Goal: Task Accomplishment & Management: Manage account settings

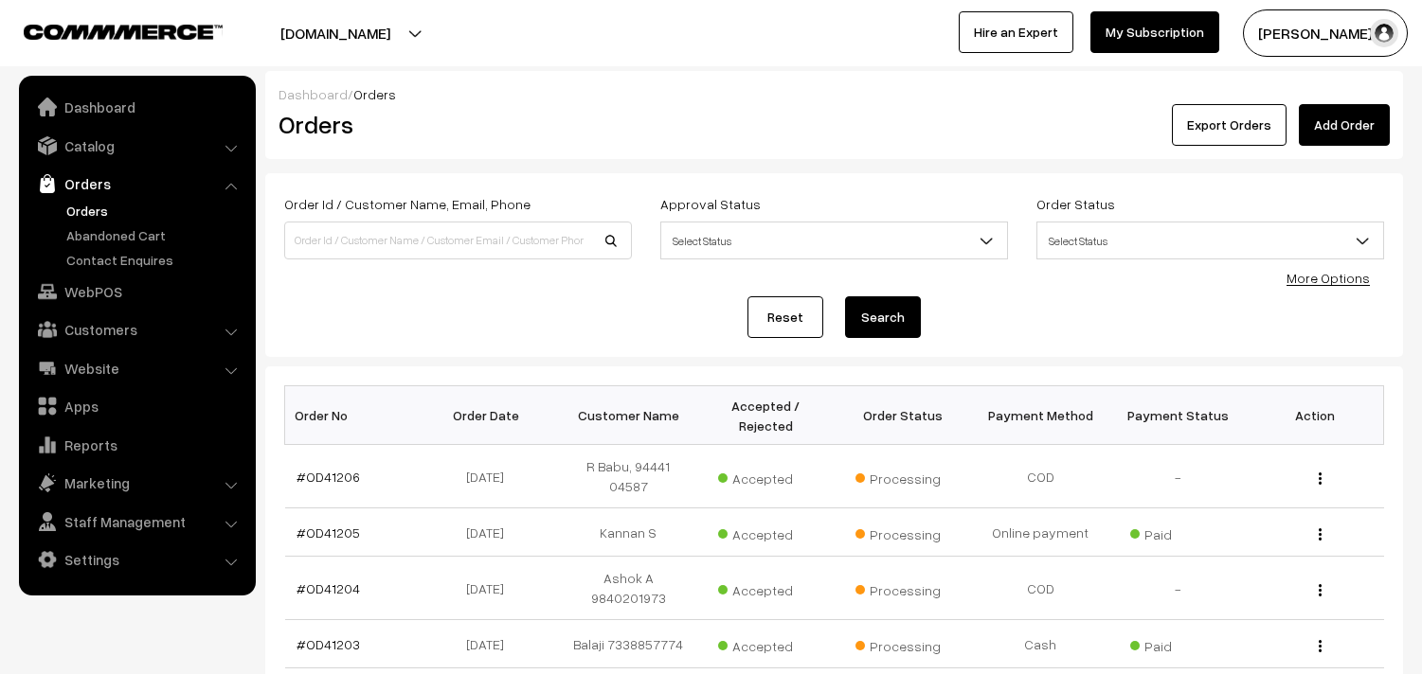
scroll to position [210, 0]
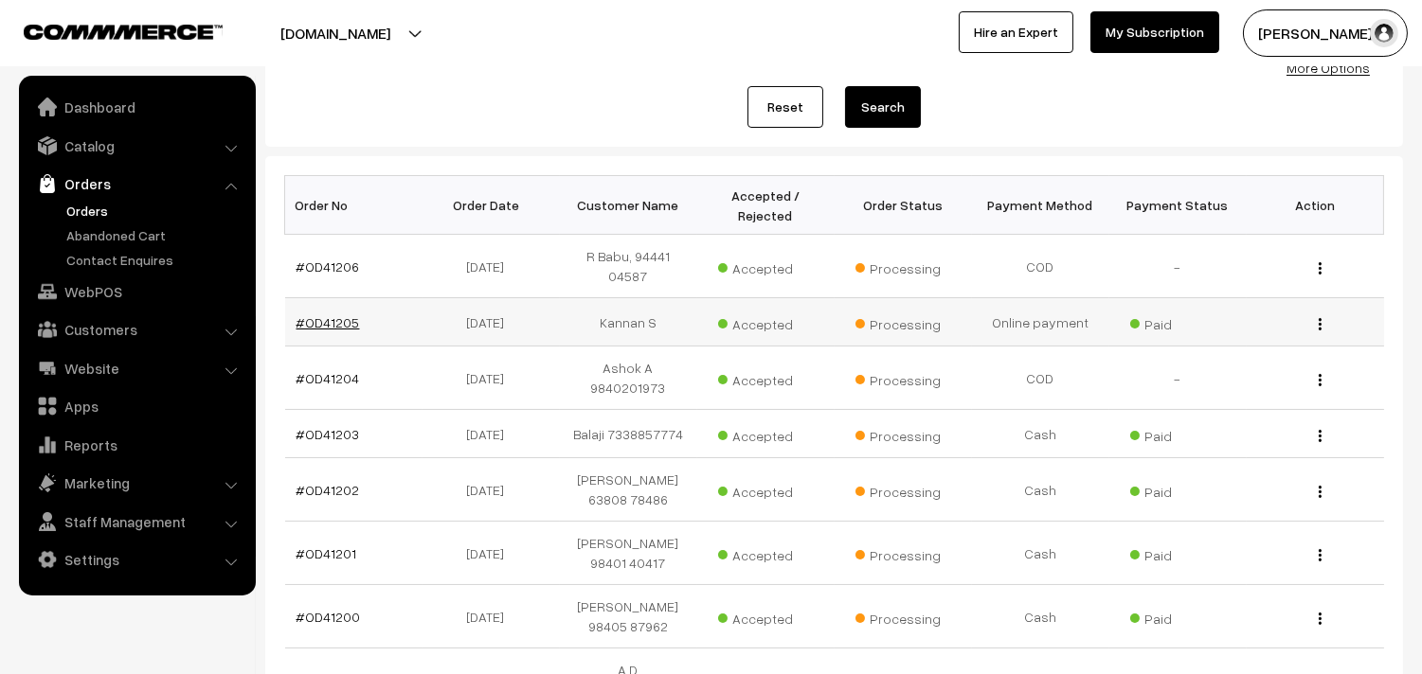
click at [336, 314] on link "#OD41205" at bounding box center [327, 322] width 63 height 16
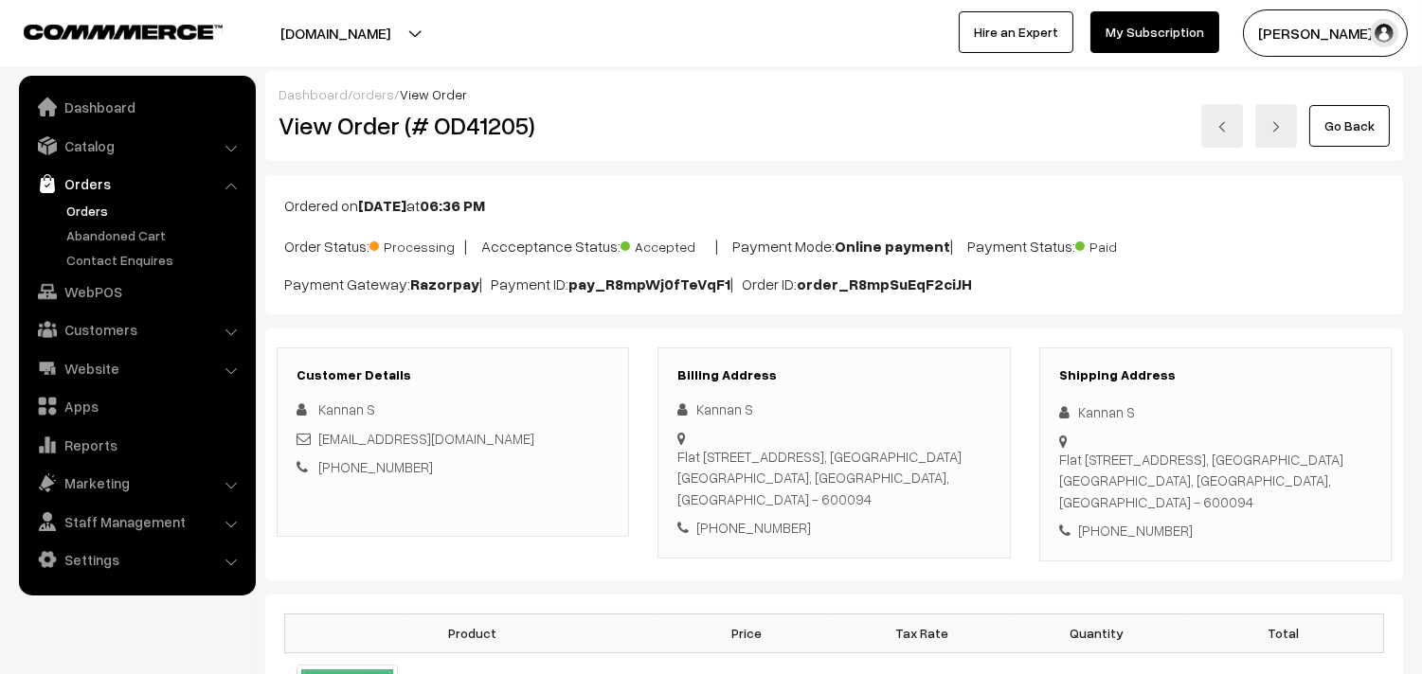
click at [1342, 120] on link "Go Back" at bounding box center [1349, 126] width 81 height 42
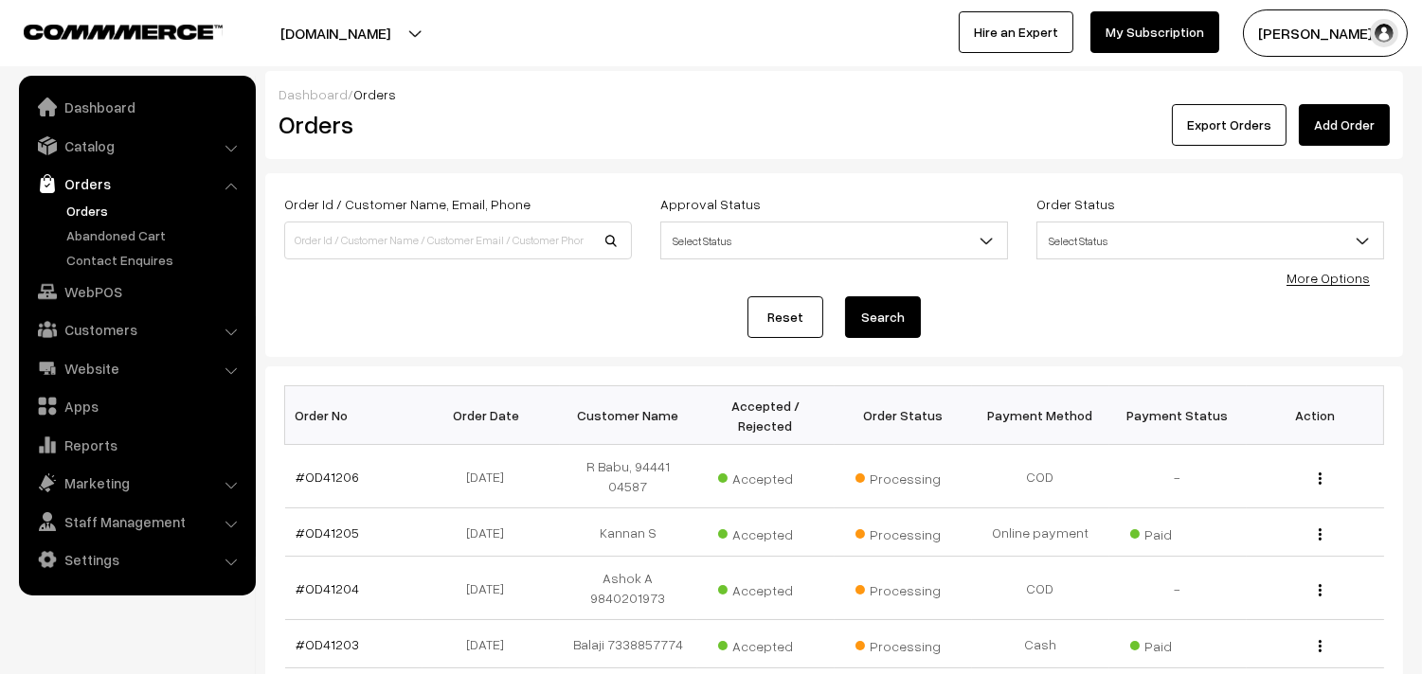
click at [105, 211] on link "Orders" at bounding box center [156, 211] width 188 height 20
click at [80, 209] on link "Orders" at bounding box center [156, 211] width 188 height 20
click at [74, 139] on link "Catalog" at bounding box center [136, 146] width 225 height 34
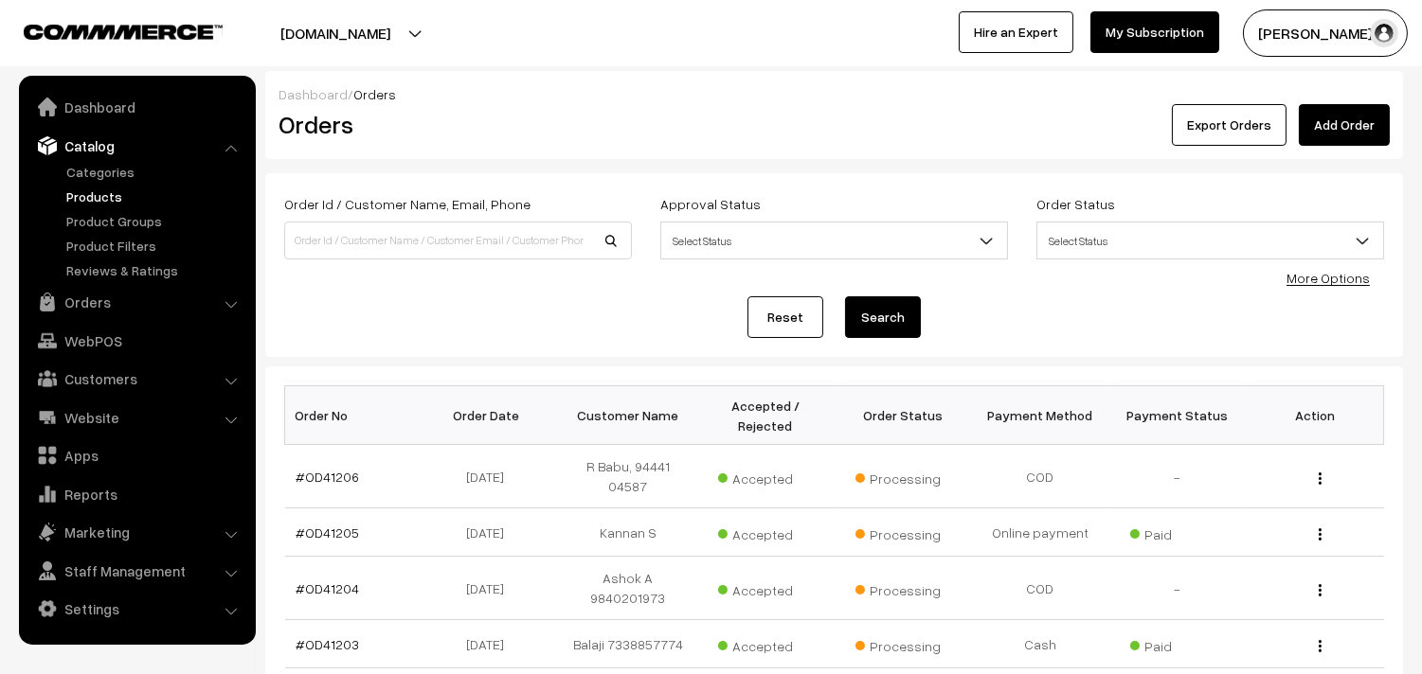
click at [82, 192] on link "Products" at bounding box center [156, 197] width 188 height 20
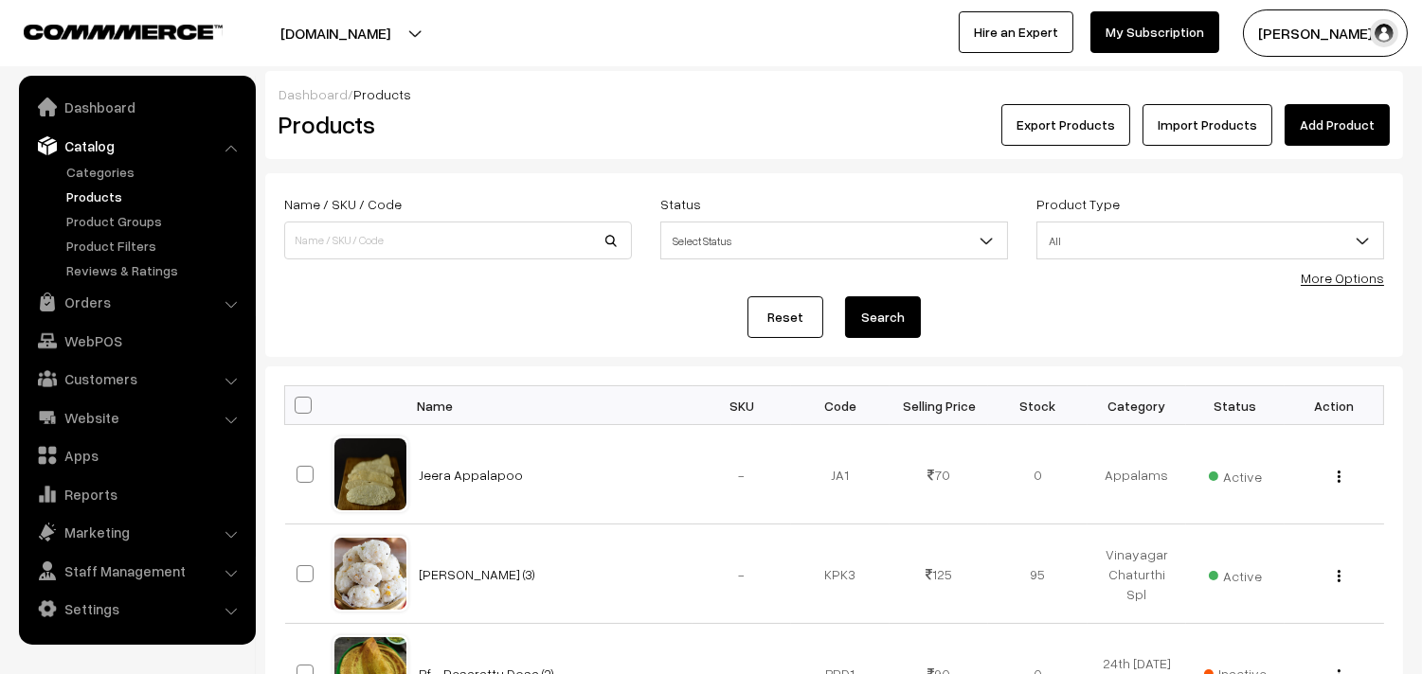
click at [1305, 276] on div "Name / SKU / Code Status Select Status Active Inactive Select Status Product Ty…" at bounding box center [834, 234] width 1128 height 85
drag, startPoint x: 1342, startPoint y: 284, endPoint x: 1312, endPoint y: 278, distance: 30.8
click at [1342, 285] on link "More Options" at bounding box center [1341, 278] width 83 height 16
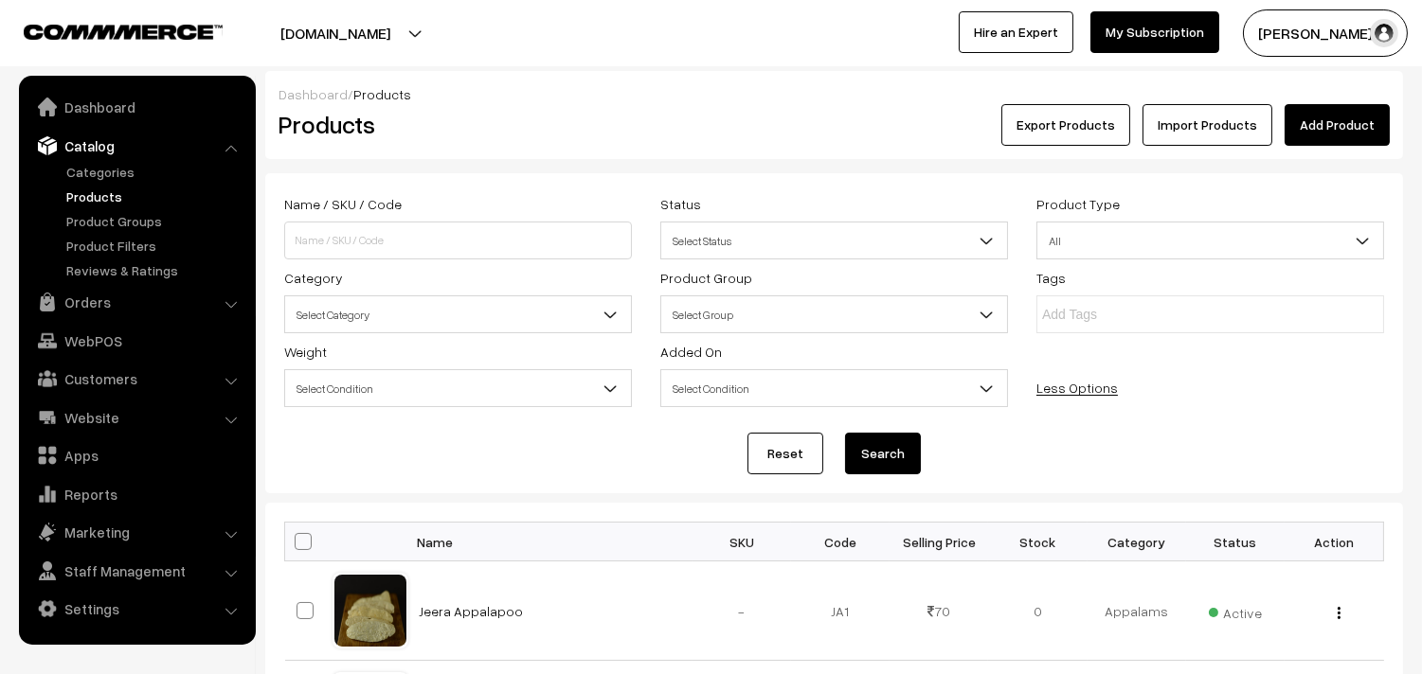
click at [455, 316] on span "Select Category" at bounding box center [458, 314] width 346 height 33
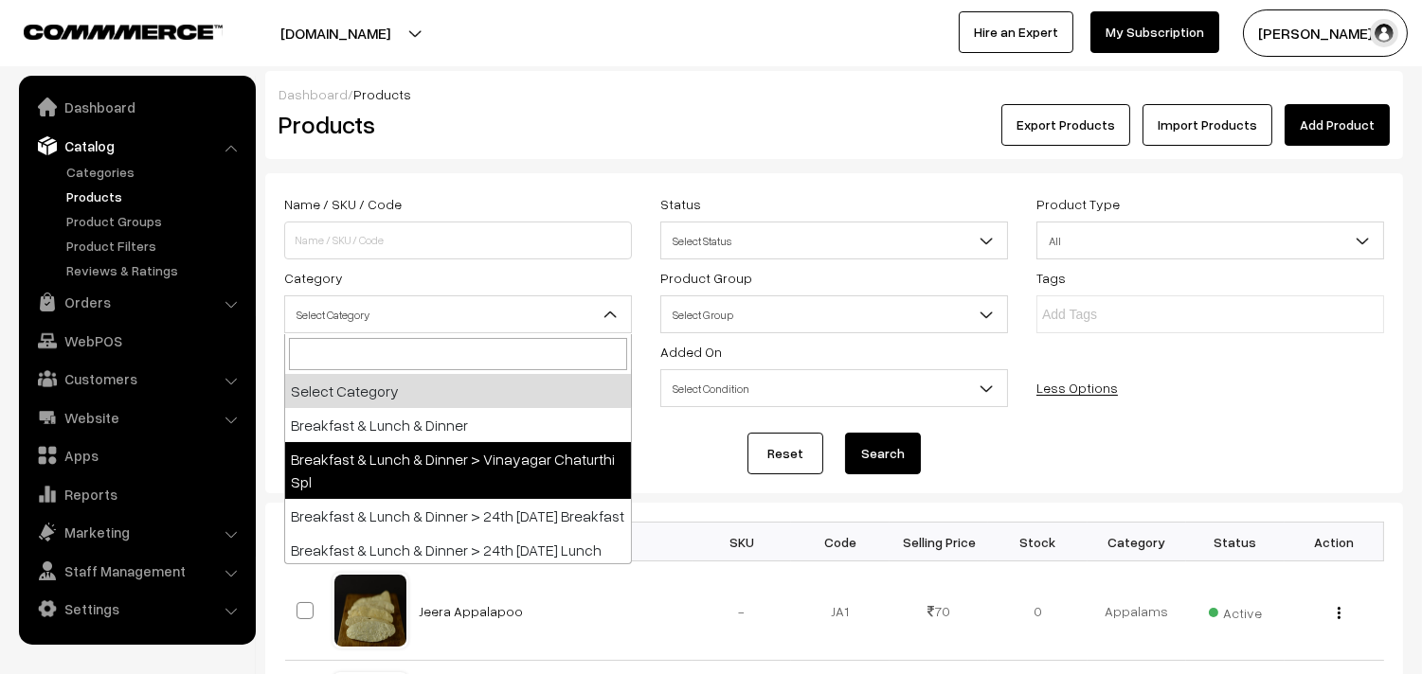
select select "54"
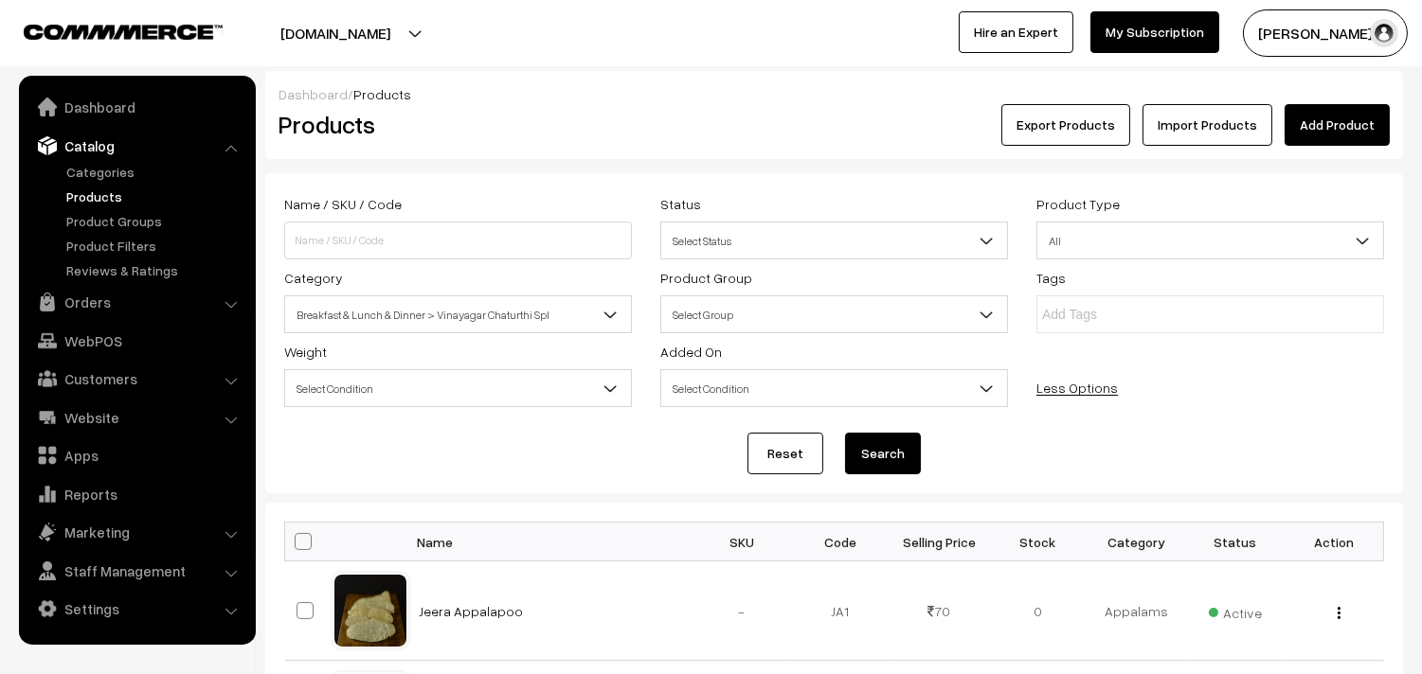
click at [902, 458] on button "Search" at bounding box center [883, 454] width 76 height 42
click at [1322, 119] on link "Add Product" at bounding box center [1336, 125] width 105 height 42
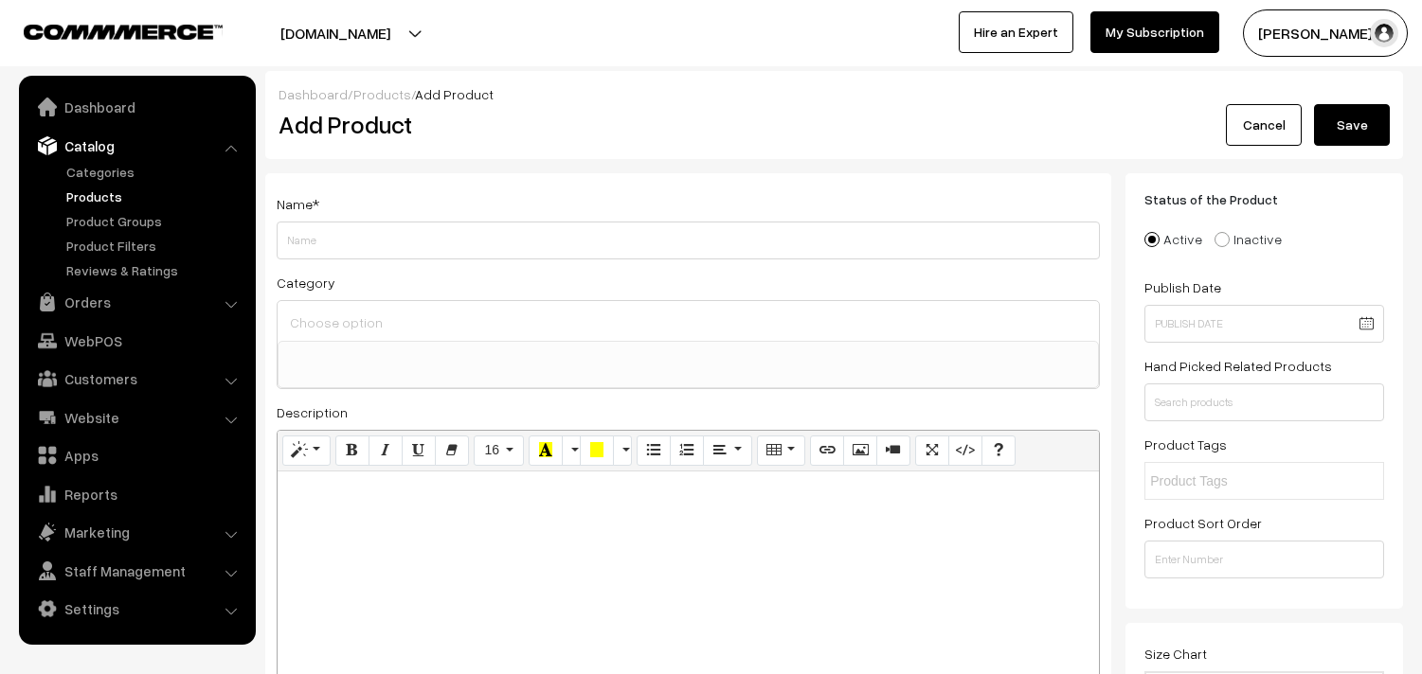
select select
type input "Vinaya"
click at [77, 194] on link "Products" at bounding box center [156, 197] width 188 height 20
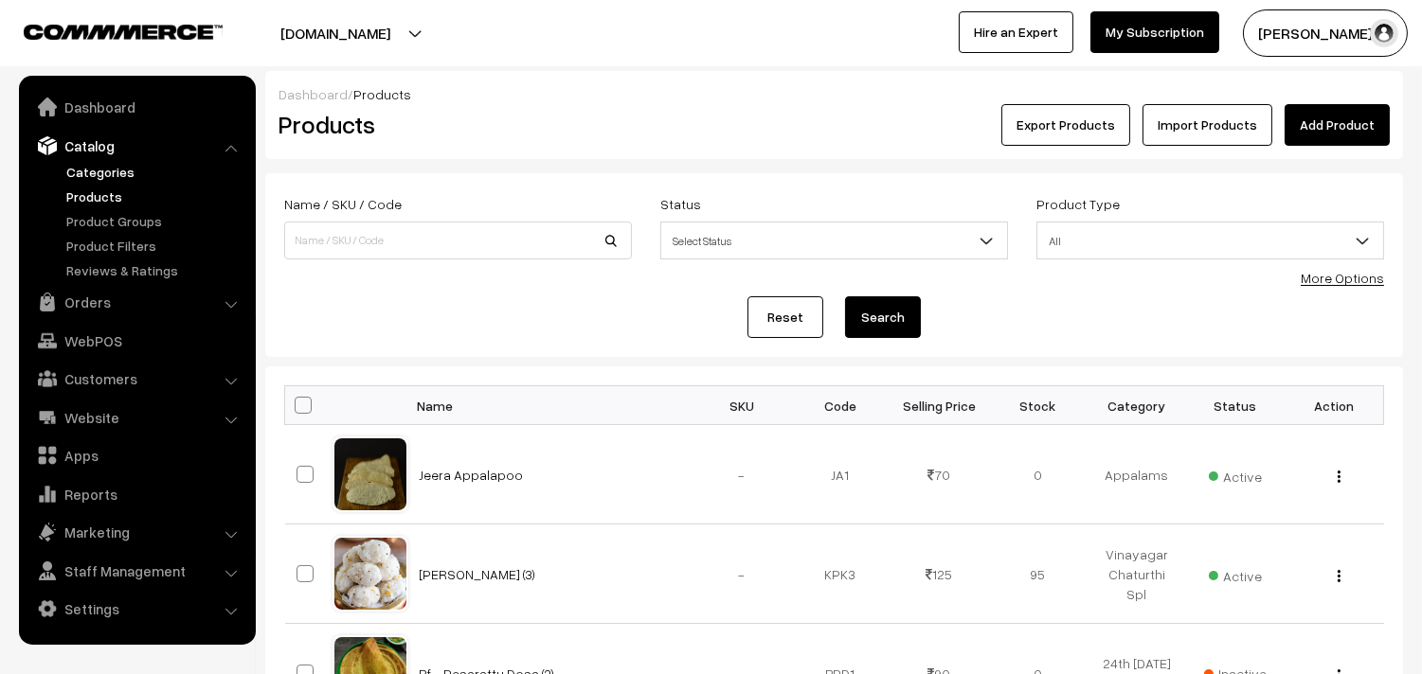
click at [98, 165] on link "Categories" at bounding box center [156, 172] width 188 height 20
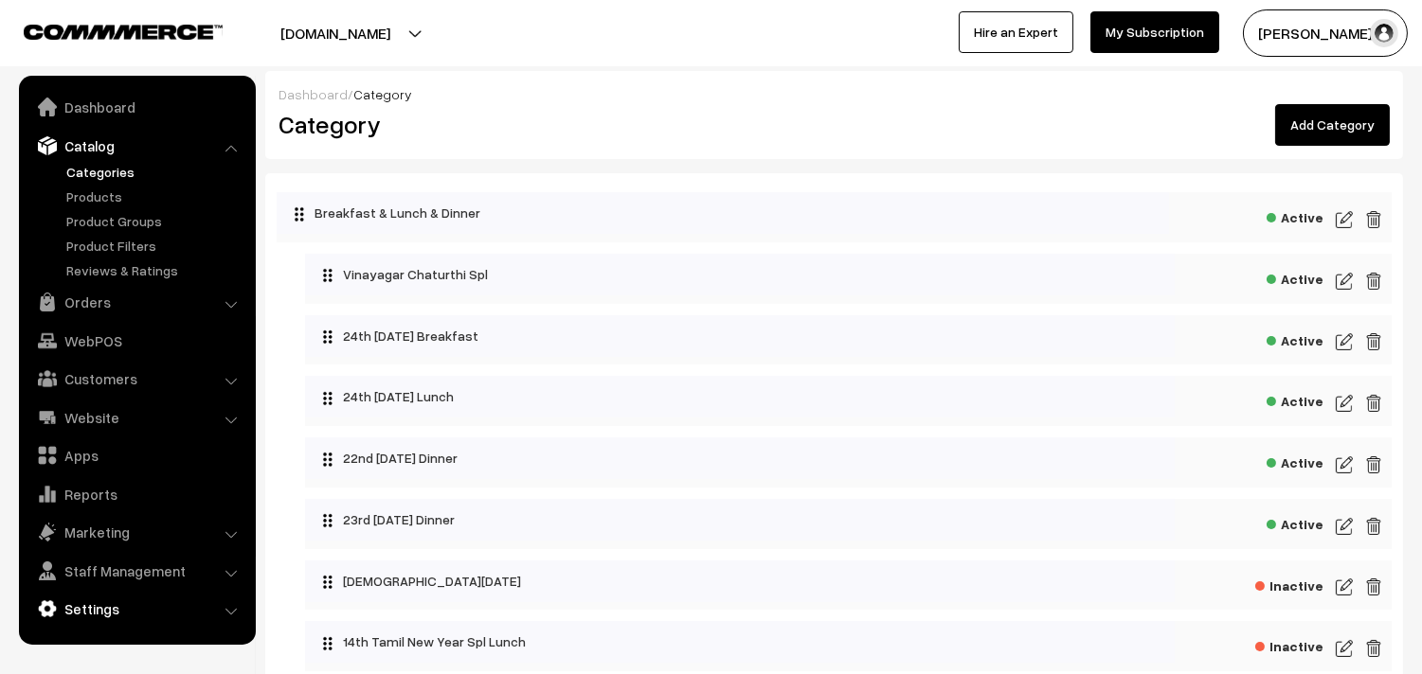
click at [102, 600] on link "Settings" at bounding box center [136, 609] width 225 height 34
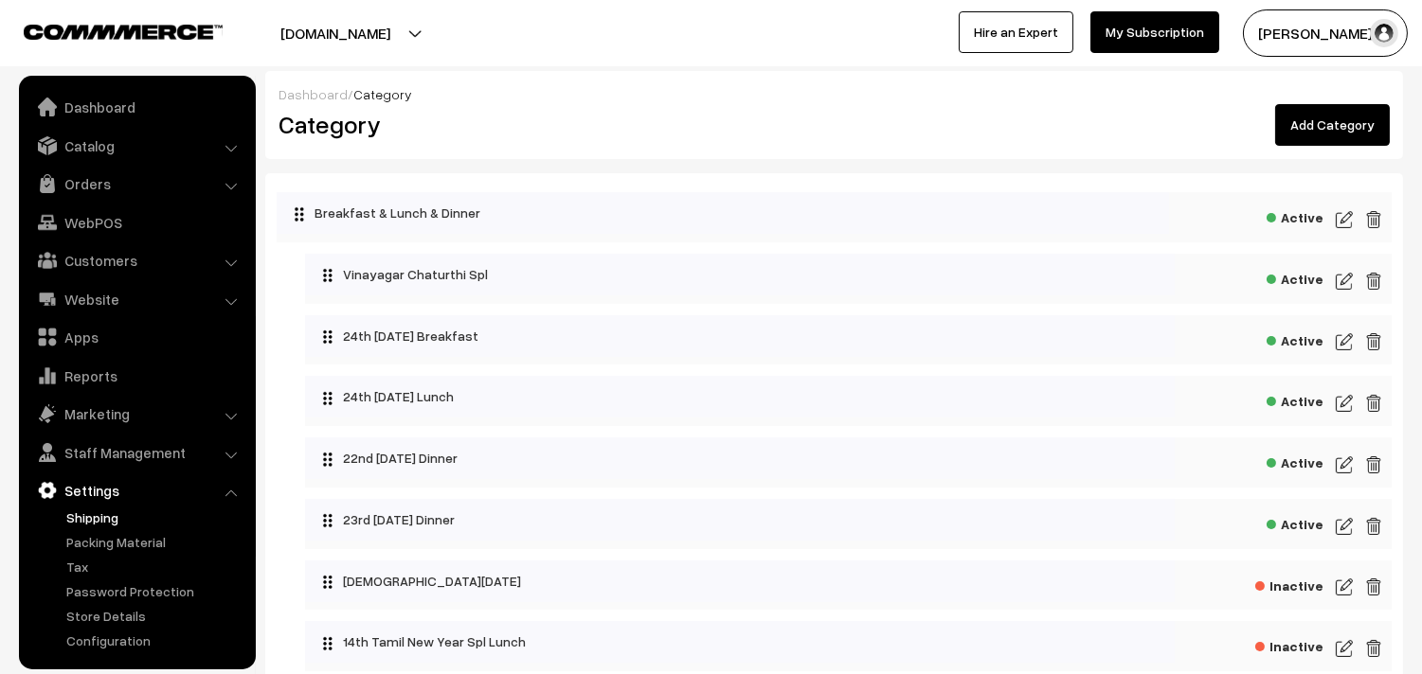
click at [104, 513] on link "Shipping" at bounding box center [156, 518] width 188 height 20
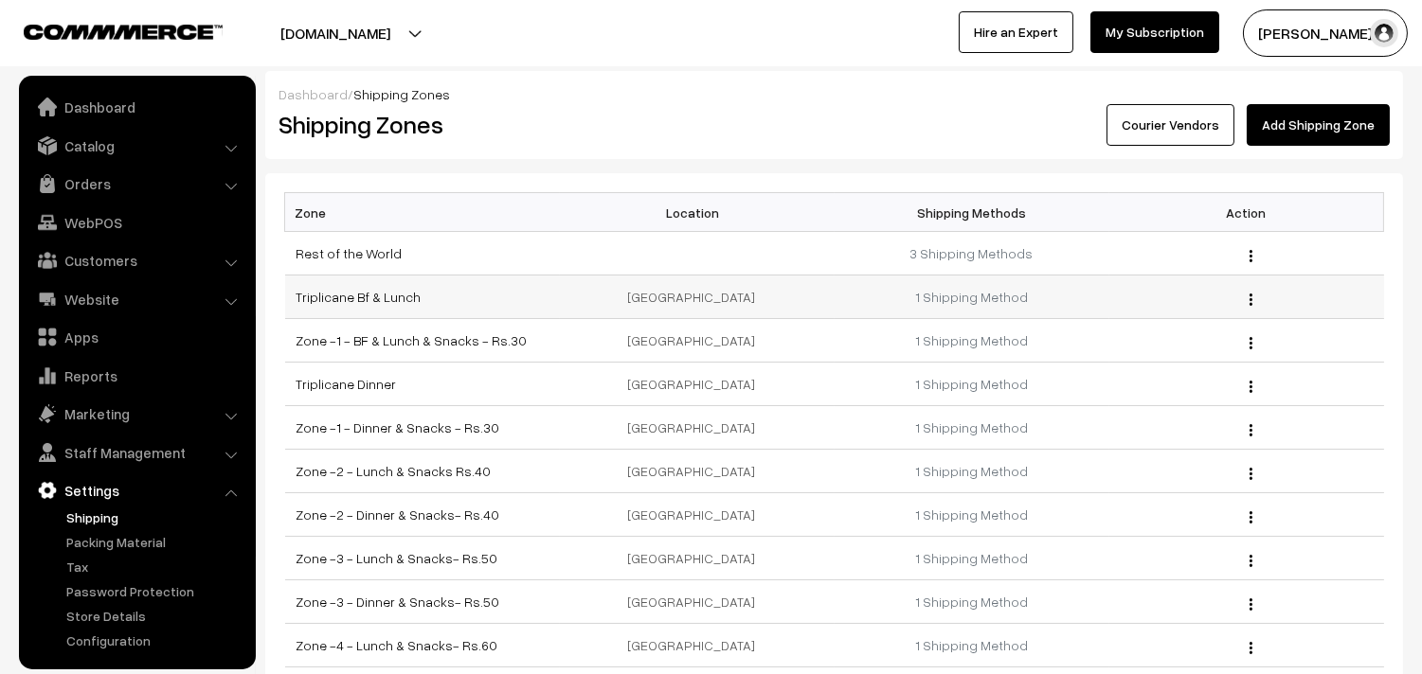
click at [1253, 297] on div "Edit Delete" at bounding box center [1246, 297] width 252 height 20
click at [1251, 299] on img "button" at bounding box center [1250, 300] width 3 height 12
click at [356, 295] on link "Triplicane Bf & Lunch" at bounding box center [358, 297] width 125 height 16
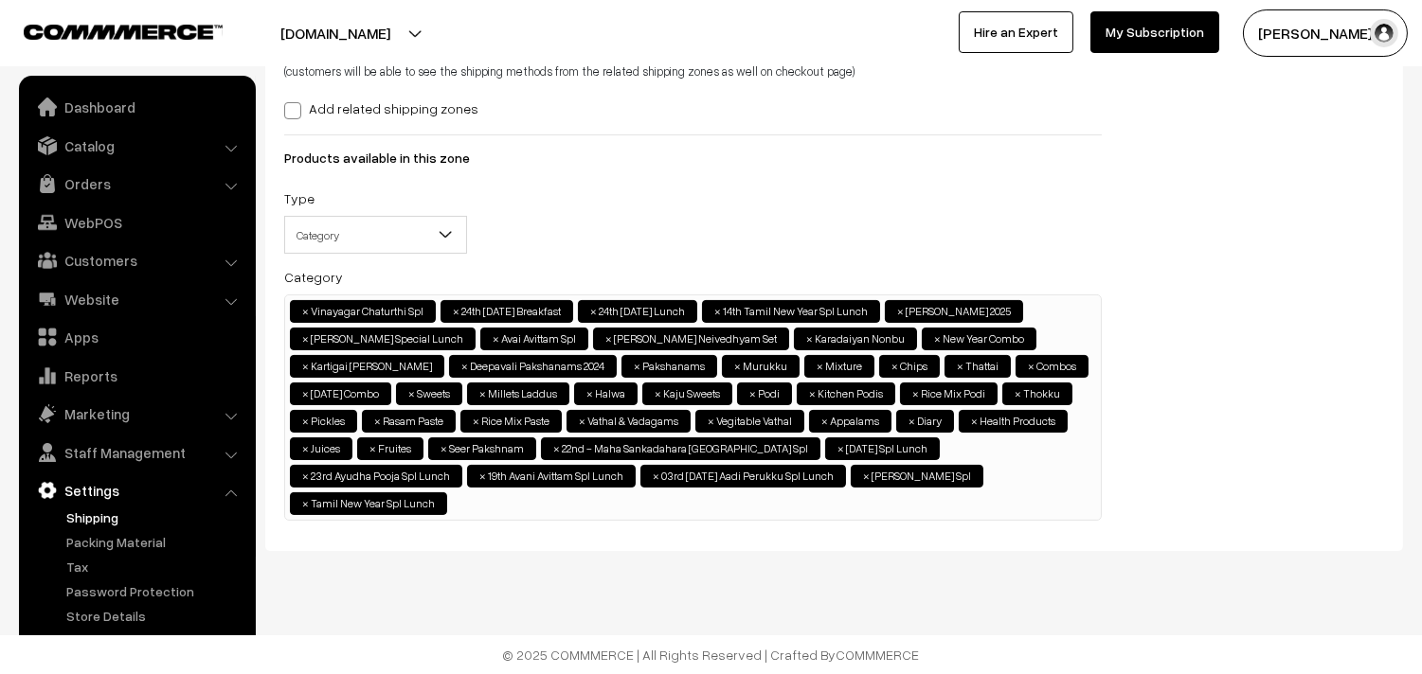
scroll to position [537, 0]
click at [821, 506] on ul "× Vinayagar Chaturthi Spl × 24th Sunday Breakfast × 24th Sunday Lunch × 14th Ta…" at bounding box center [692, 405] width 815 height 220
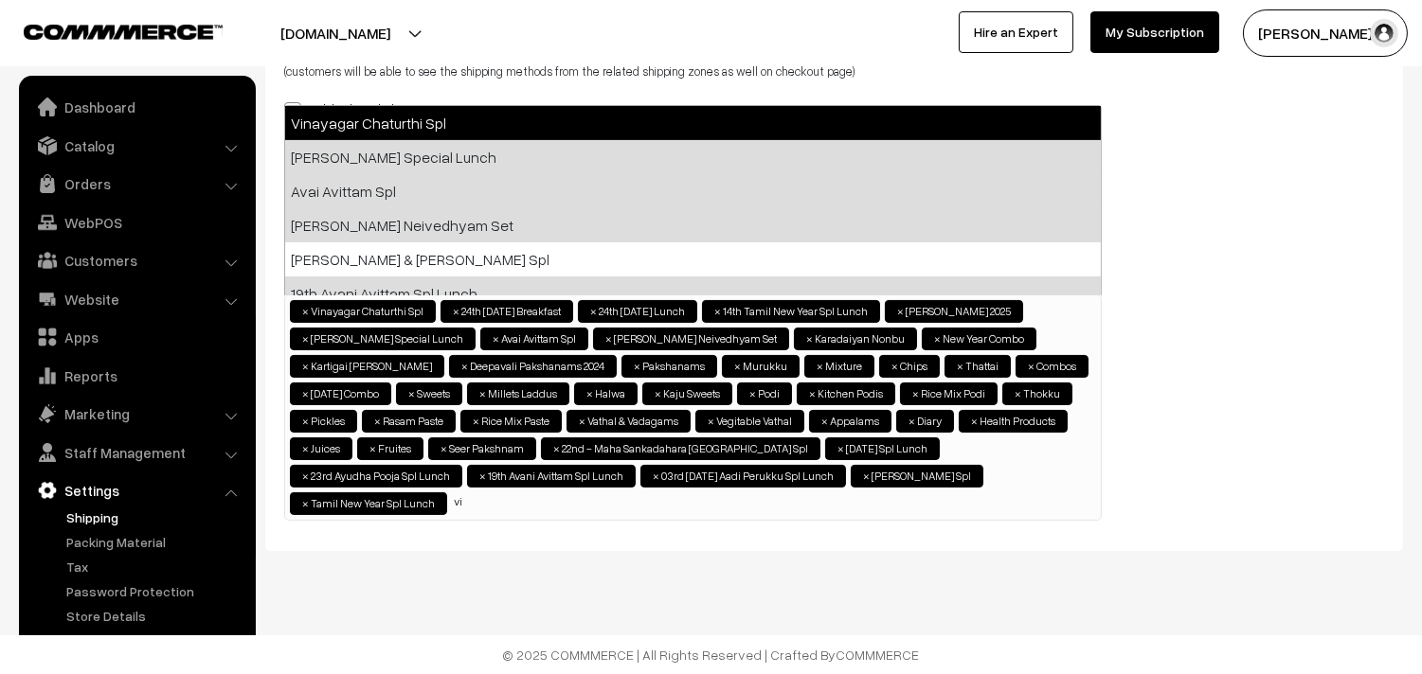
type input "vi"
click at [1330, 306] on div "Related Zones (customers will be able to see the shipping methods from the rela…" at bounding box center [834, 278] width 1128 height 510
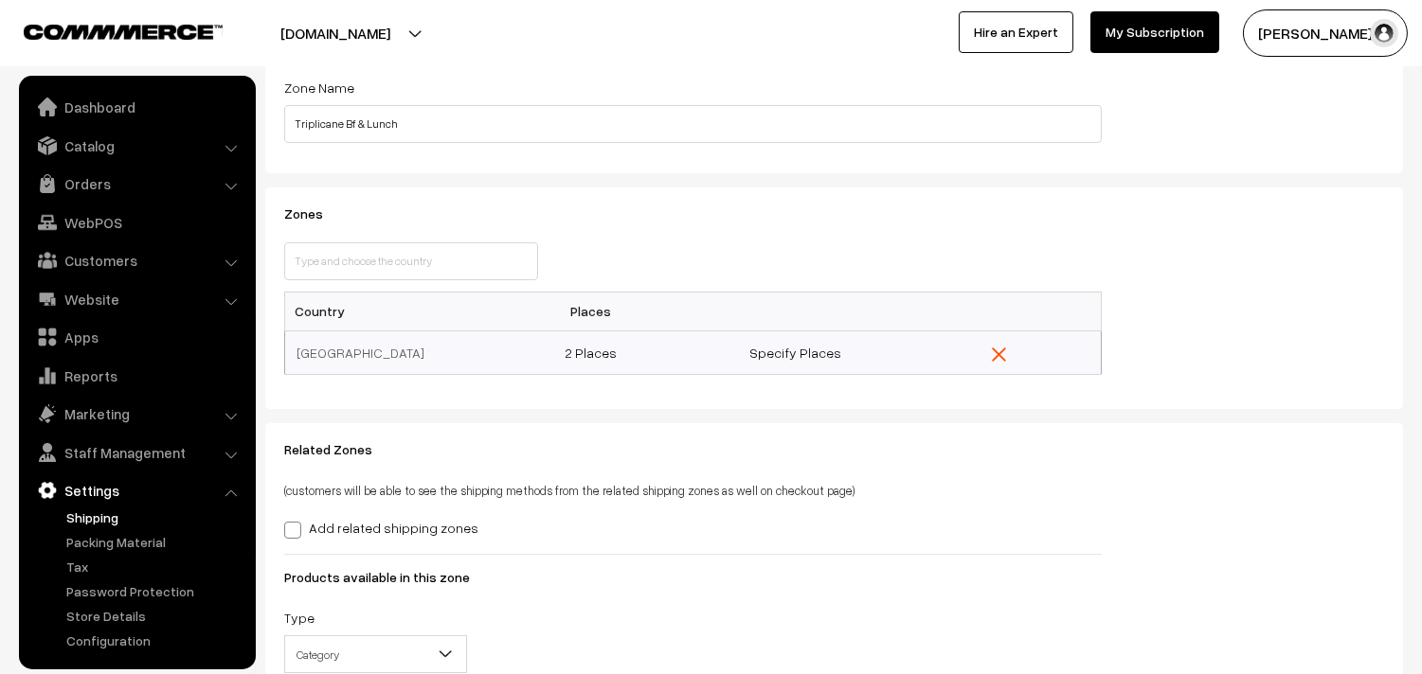
scroll to position [0, 0]
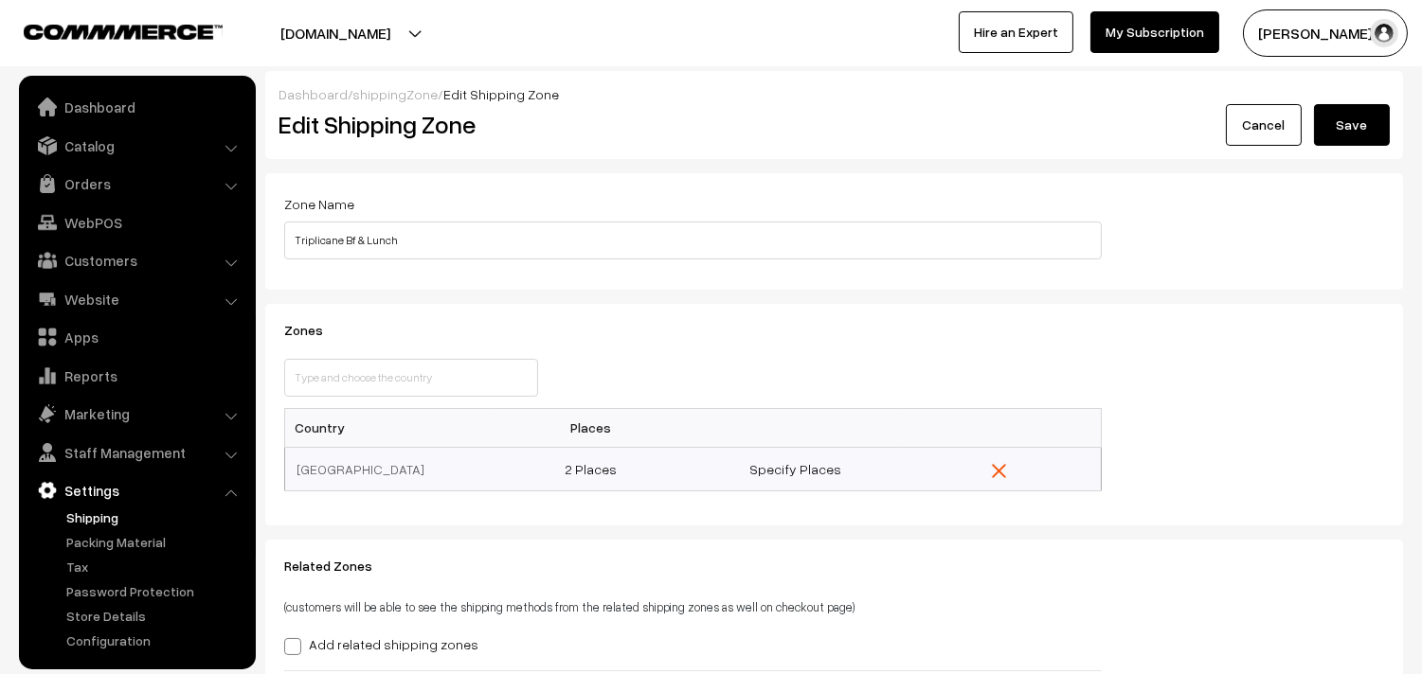
click at [1370, 123] on button "Save" at bounding box center [1352, 125] width 76 height 42
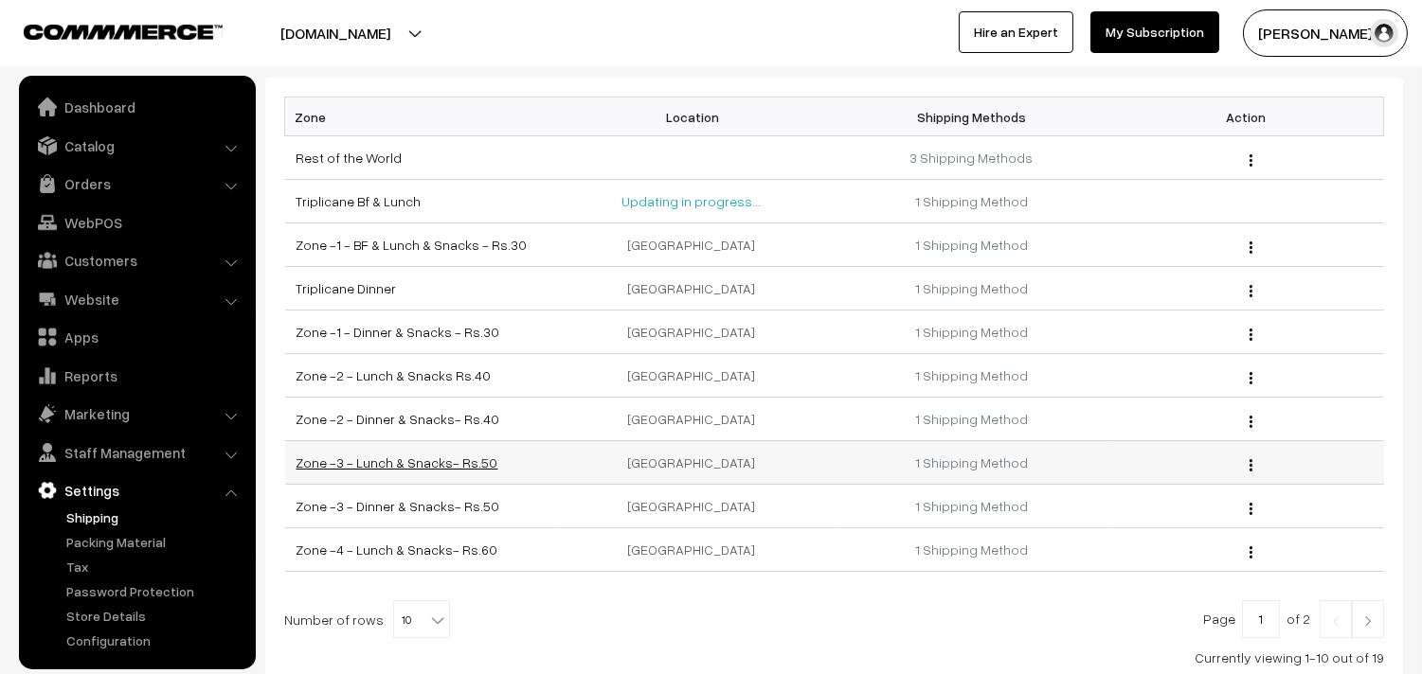
scroll to position [127, 0]
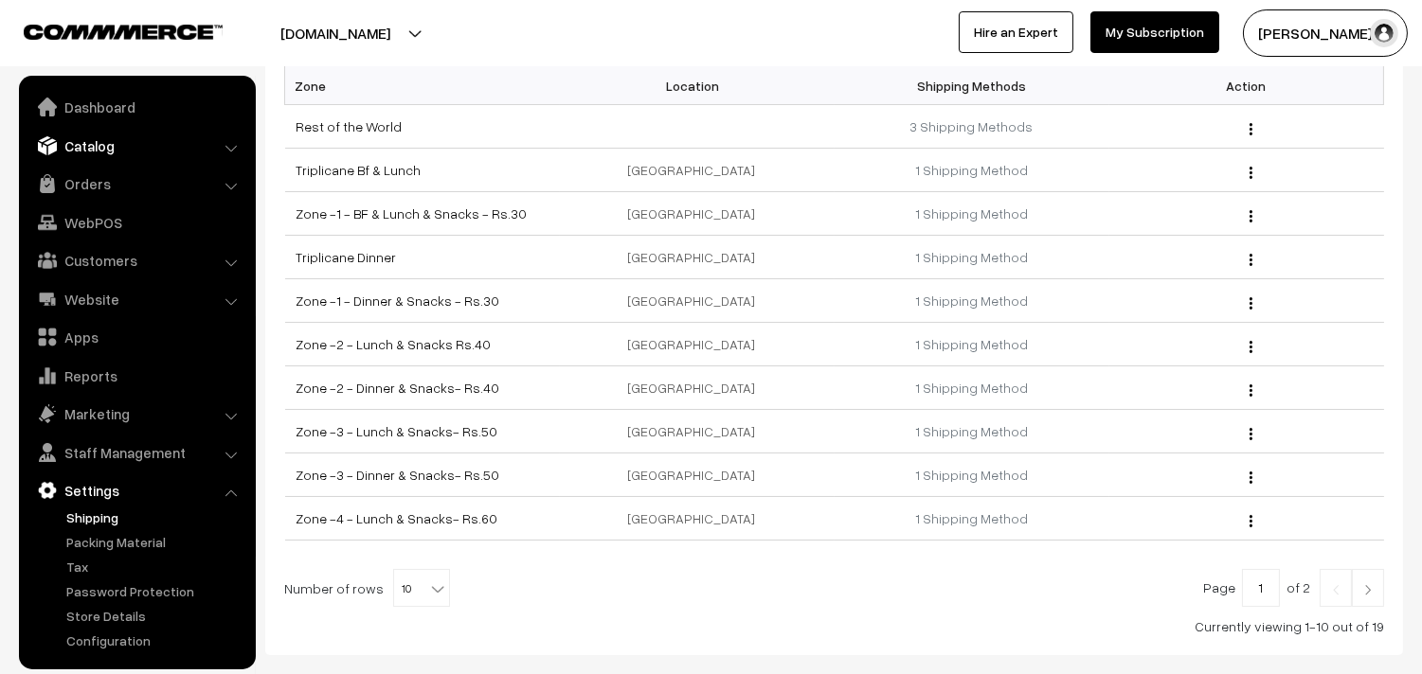
click at [106, 139] on link "Catalog" at bounding box center [136, 146] width 225 height 34
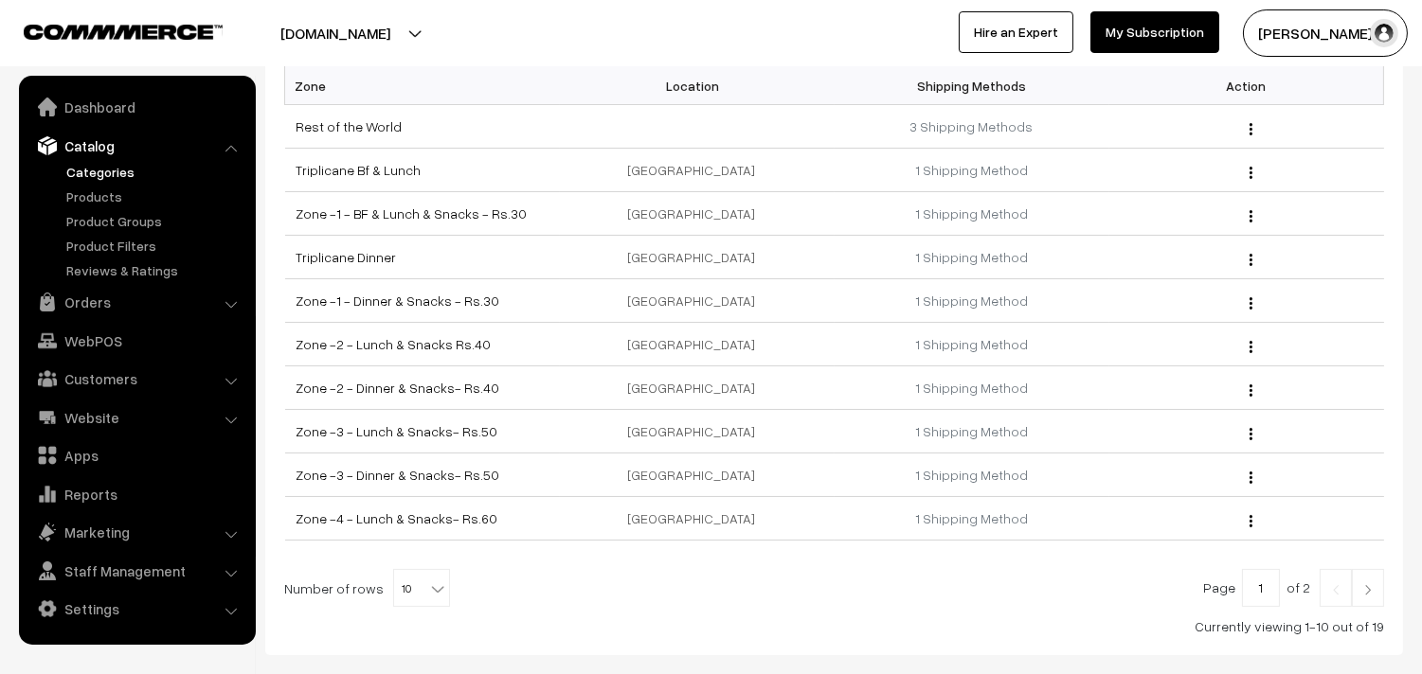
click at [99, 178] on link "Categories" at bounding box center [156, 172] width 188 height 20
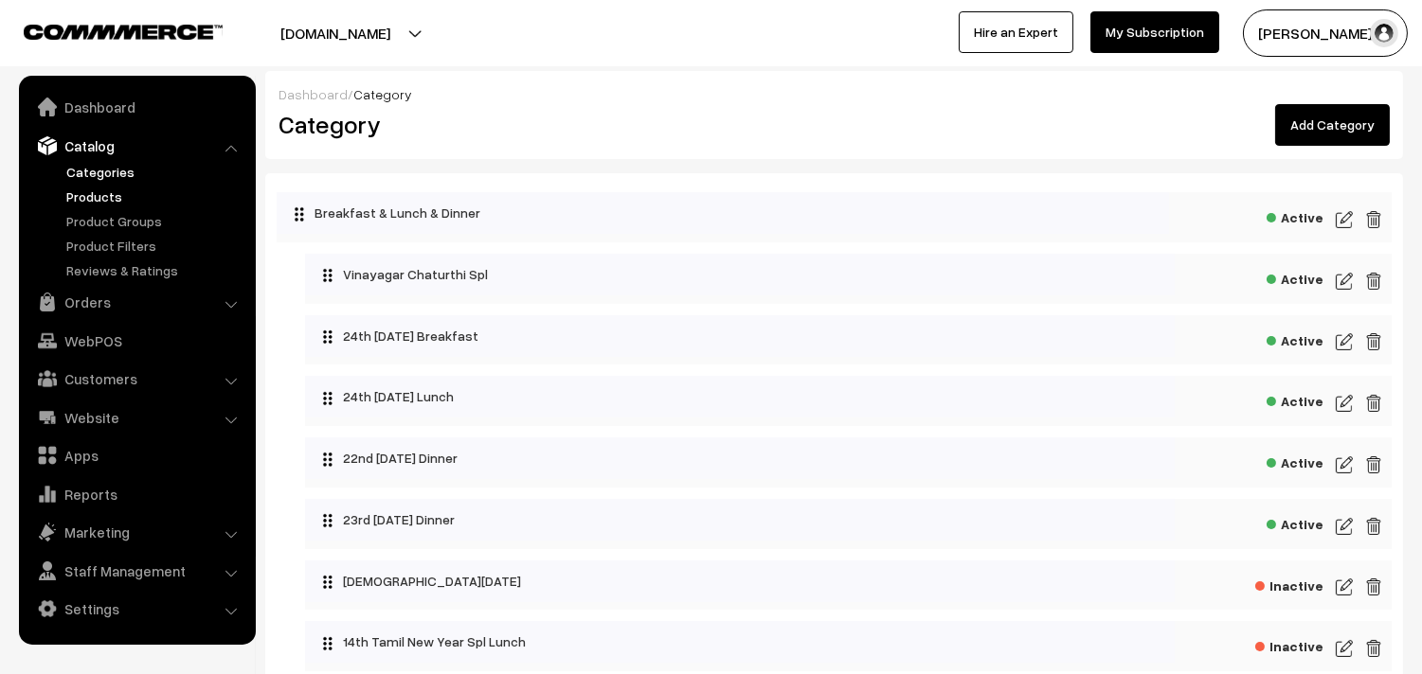
click at [107, 202] on link "Products" at bounding box center [156, 197] width 188 height 20
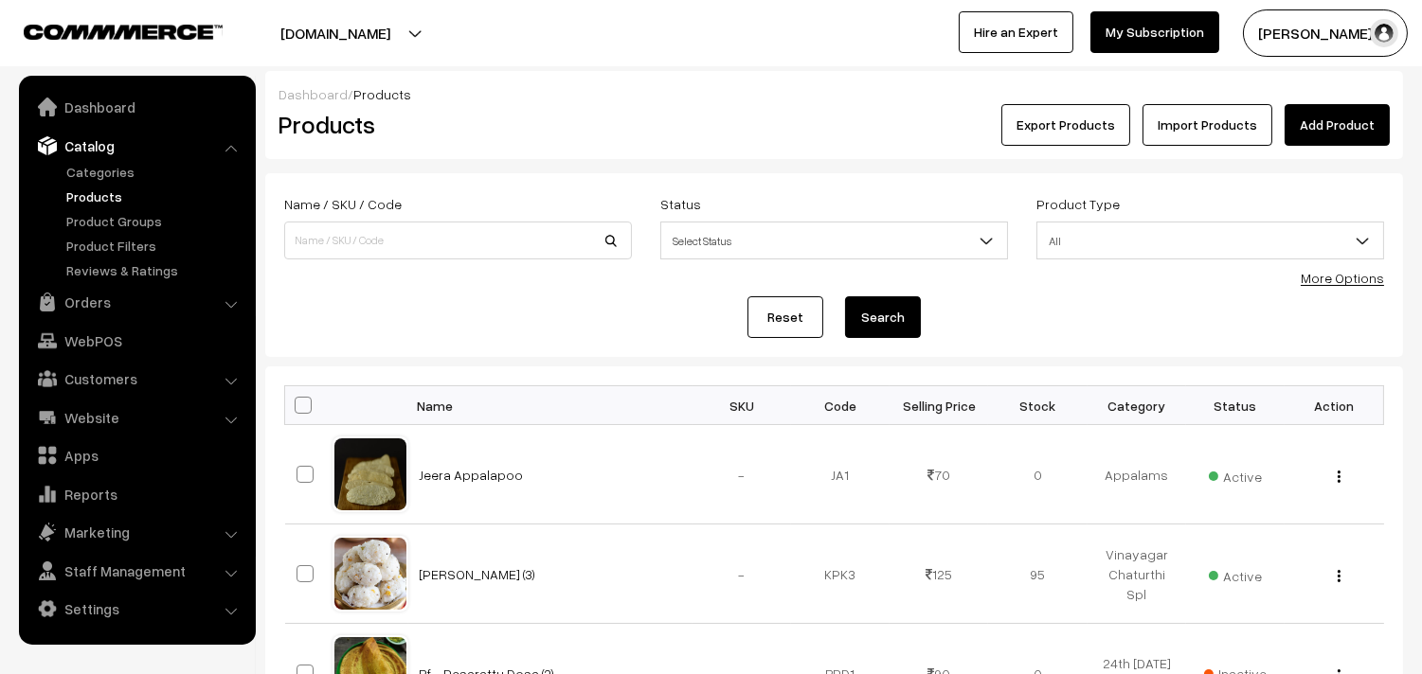
click at [102, 137] on link "Catalog" at bounding box center [136, 146] width 225 height 34
click at [114, 174] on link "Categories" at bounding box center [156, 172] width 188 height 20
